Goal: Find specific fact: Find specific fact

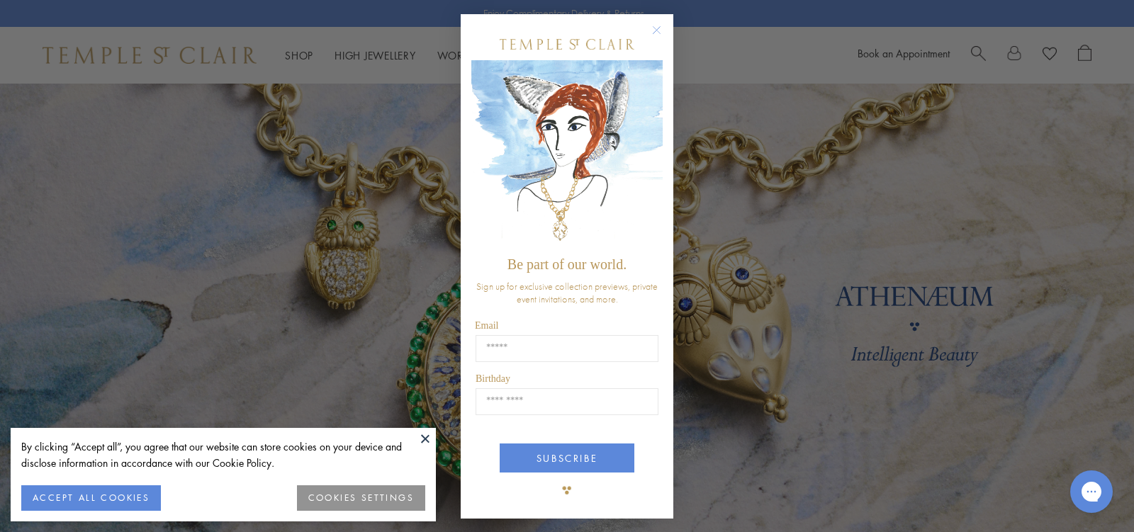
click at [649, 29] on circle "Close dialog" at bounding box center [657, 30] width 17 height 17
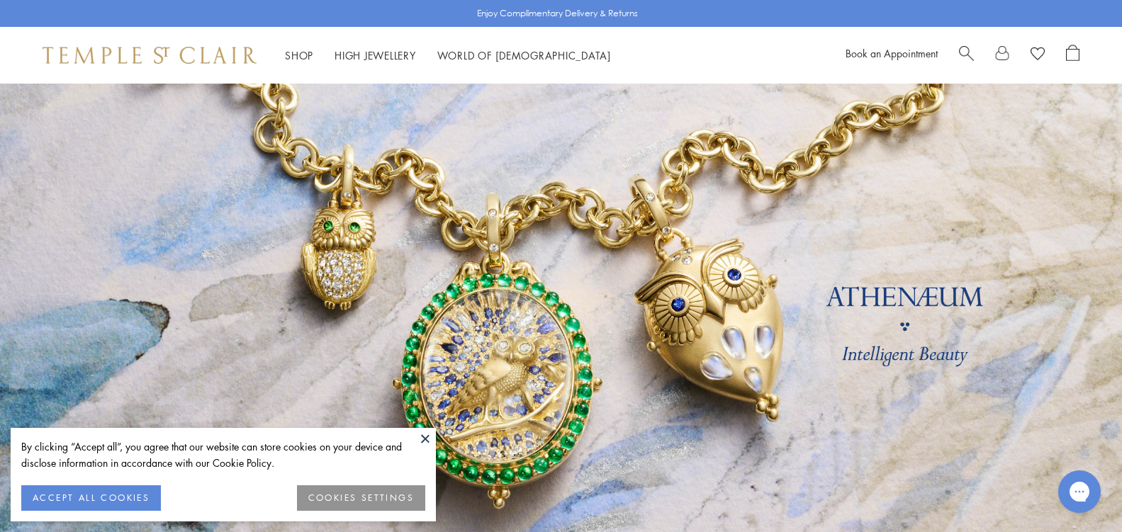
click at [342, 493] on button "COOKIES SETTINGS" at bounding box center [361, 499] width 128 height 26
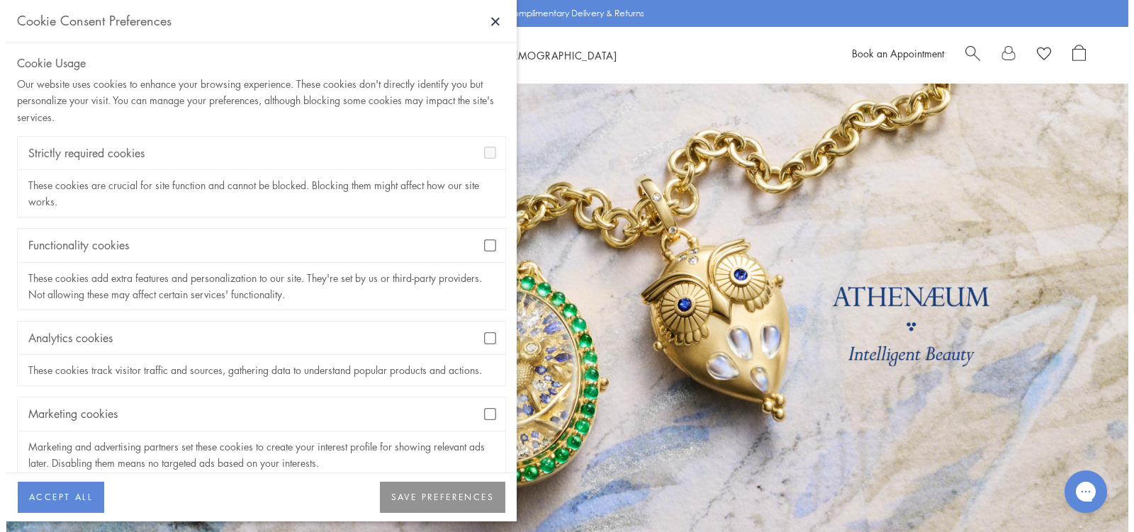
scroll to position [40, 0]
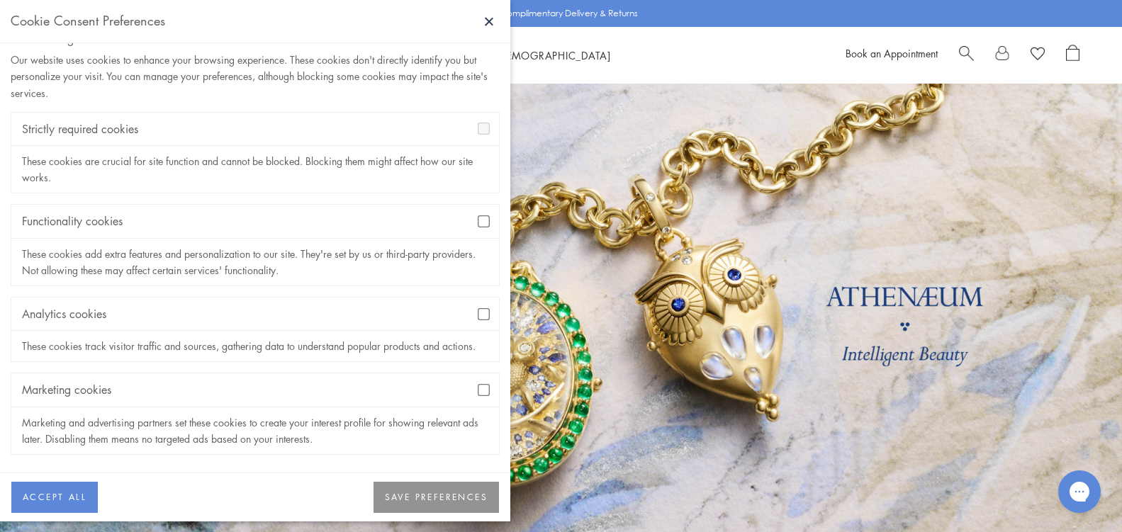
click at [475, 500] on button "SAVE PREFERENCES" at bounding box center [436, 497] width 125 height 31
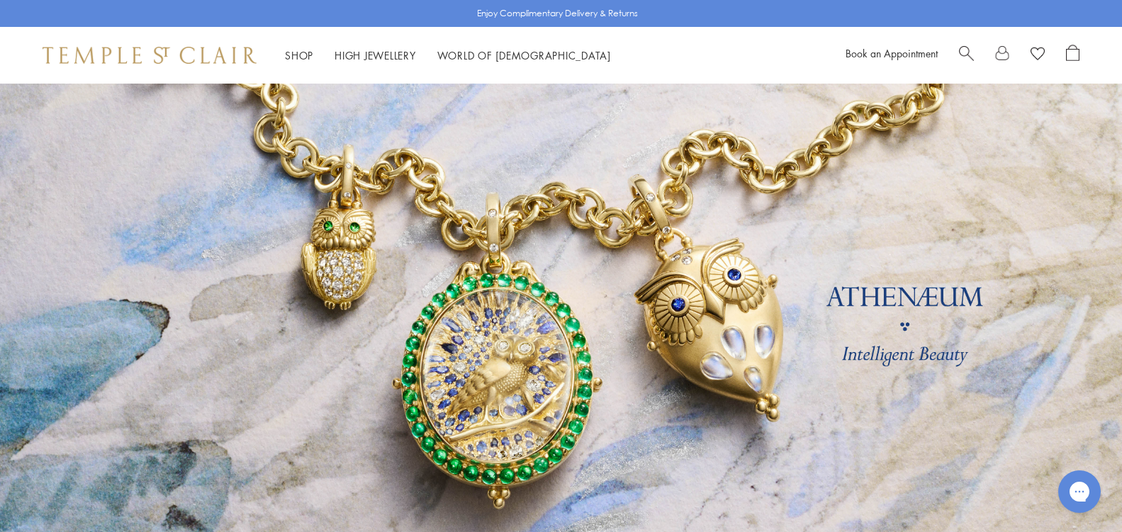
click at [961, 51] on span "Search" at bounding box center [966, 52] width 15 height 15
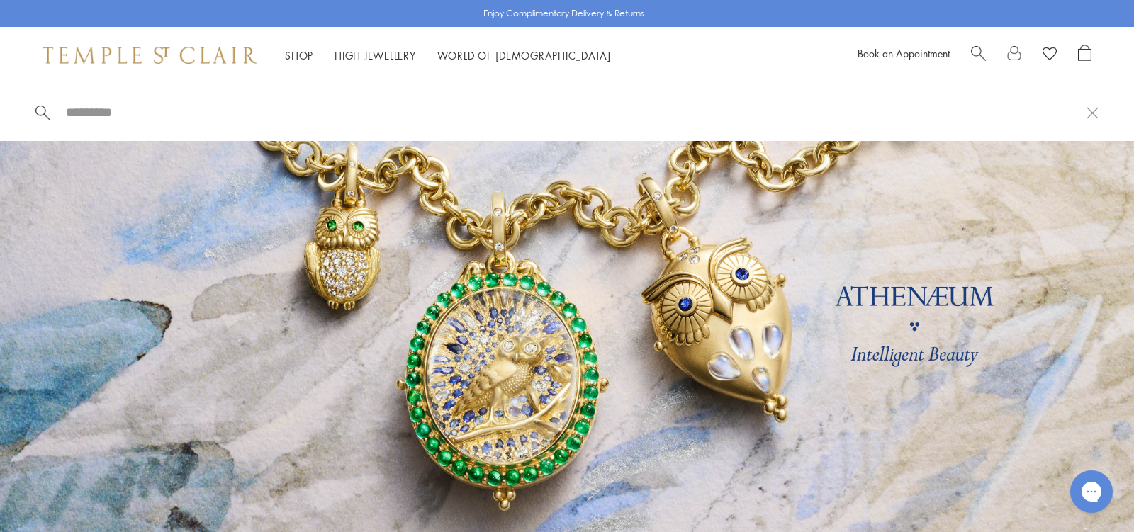
paste input "**********"
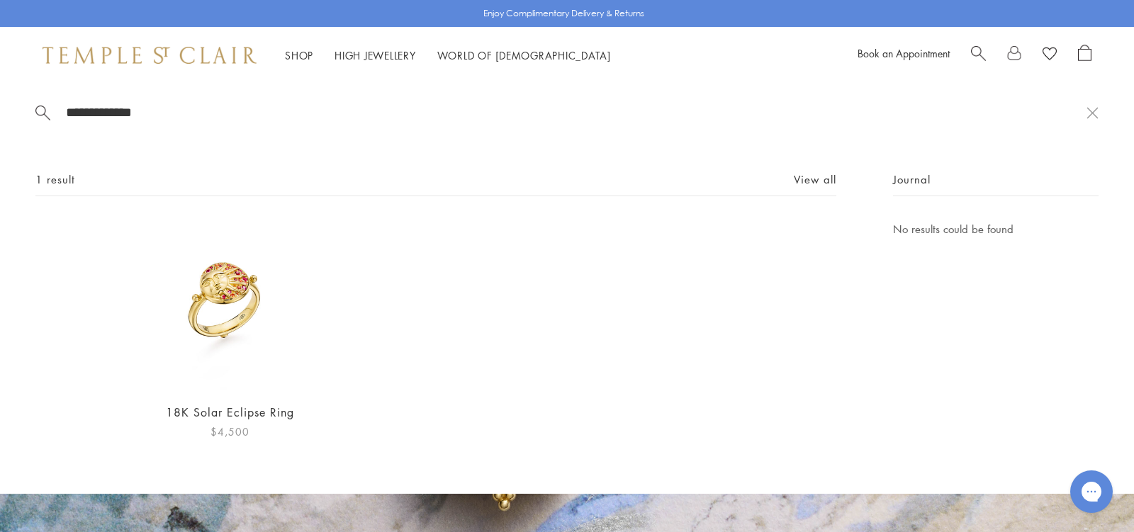
type input "**********"
click at [255, 308] on img at bounding box center [230, 305] width 171 height 171
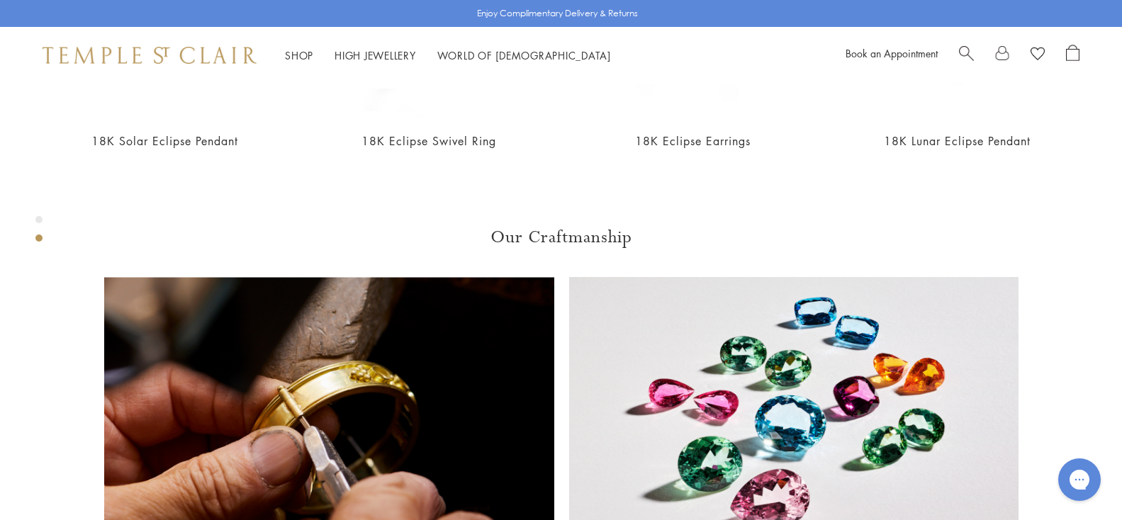
scroll to position [1005, 0]
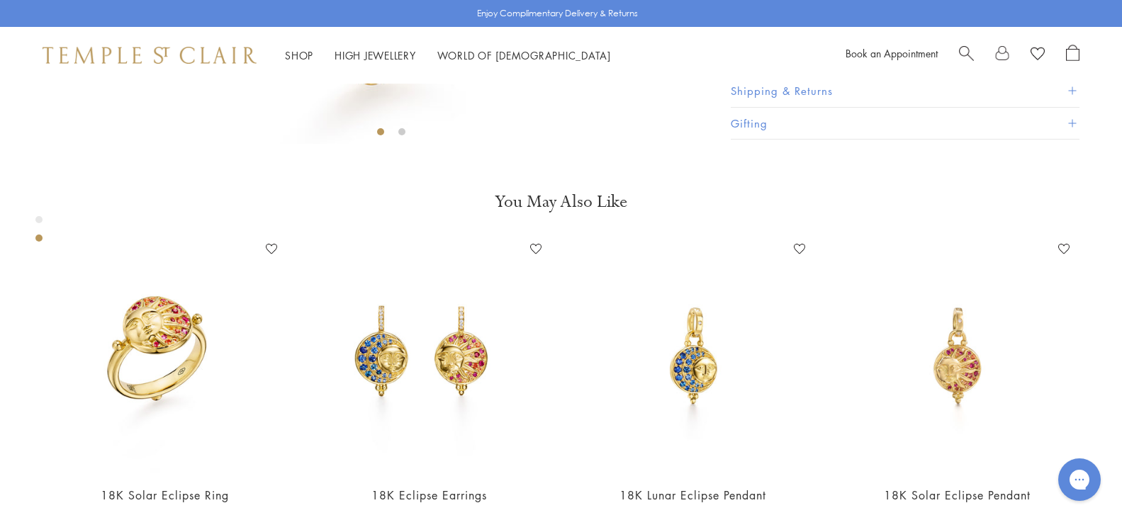
scroll to position [722, 0]
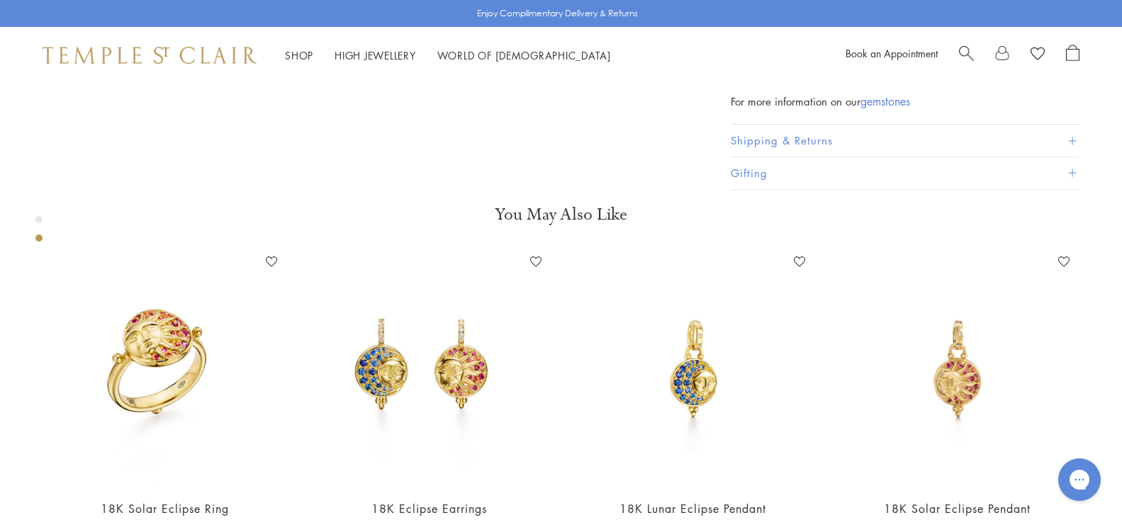
drag, startPoint x: 626, startPoint y: 242, endPoint x: 692, endPoint y: 245, distance: 66.0
click at [751, 79] on span "R36804-ECLIPSE" at bounding box center [785, 73] width 68 height 11
copy span "R36804-ECLIPSE"
